Goal: Transaction & Acquisition: Purchase product/service

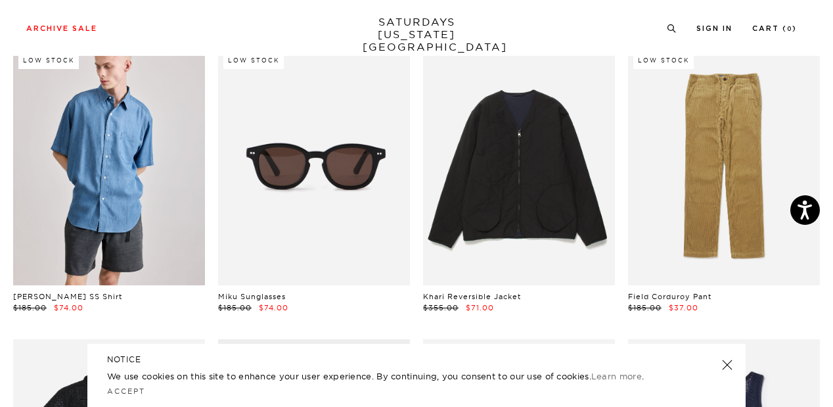
scroll to position [677, 0]
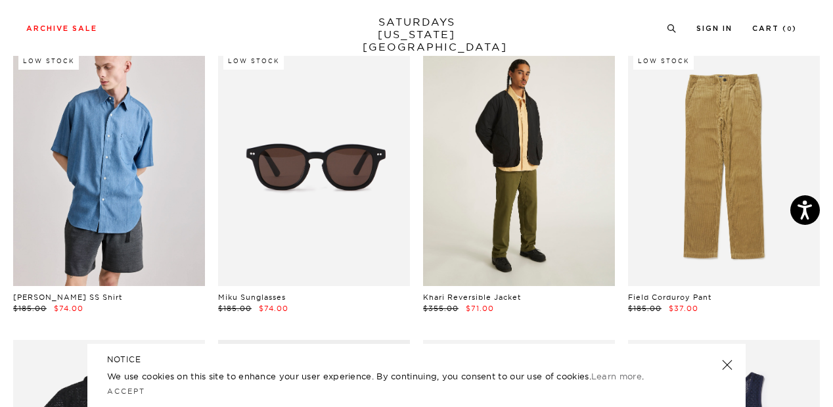
drag, startPoint x: 0, startPoint y: 0, endPoint x: 491, endPoint y: 152, distance: 513.7
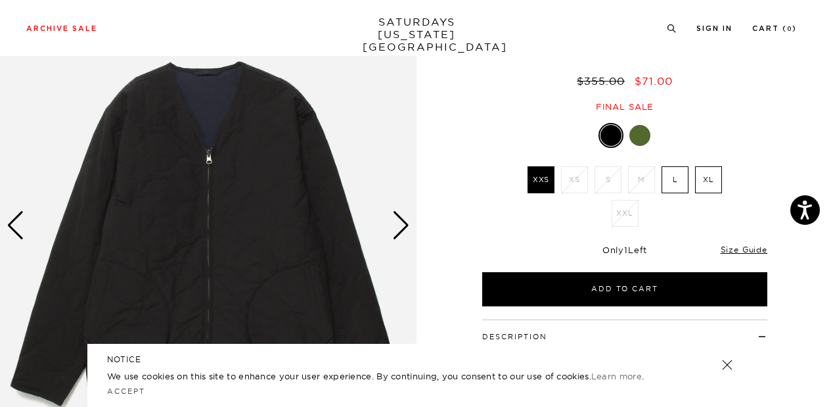
scroll to position [100, 0]
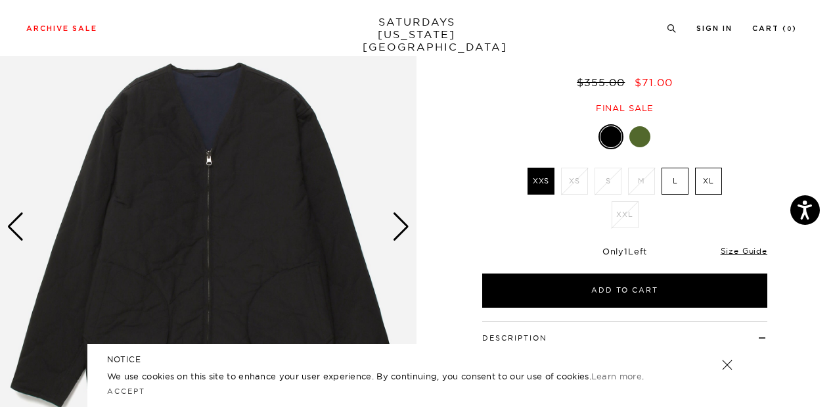
click at [639, 139] on div at bounding box center [639, 136] width 21 height 21
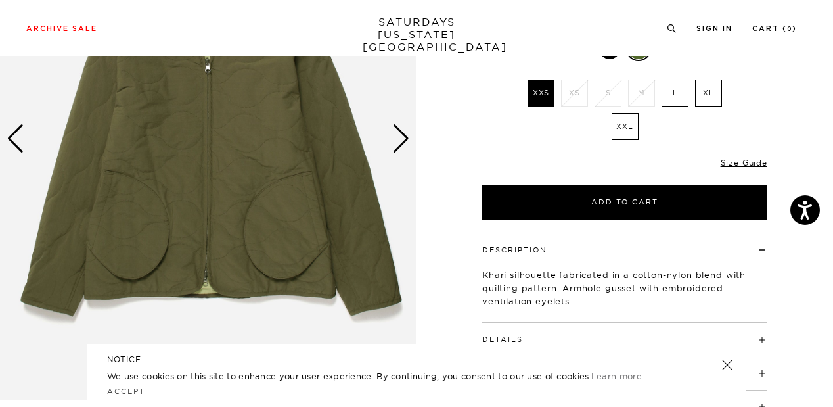
scroll to position [185, 0]
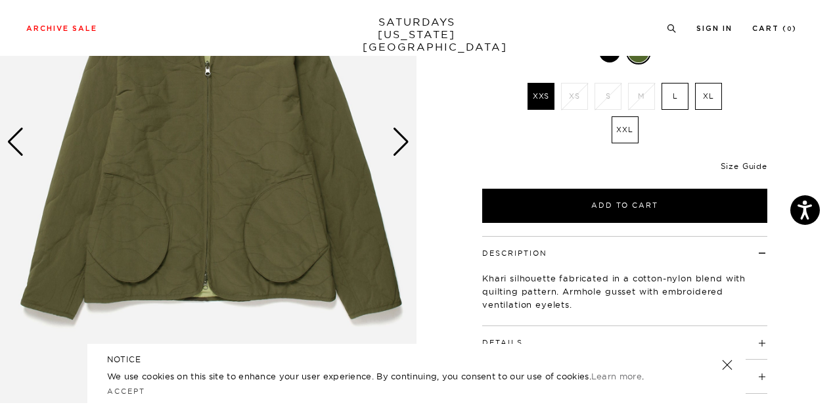
click at [755, 166] on link "Size Guide" at bounding box center [744, 166] width 47 height 10
